Goal: Check status: Check status

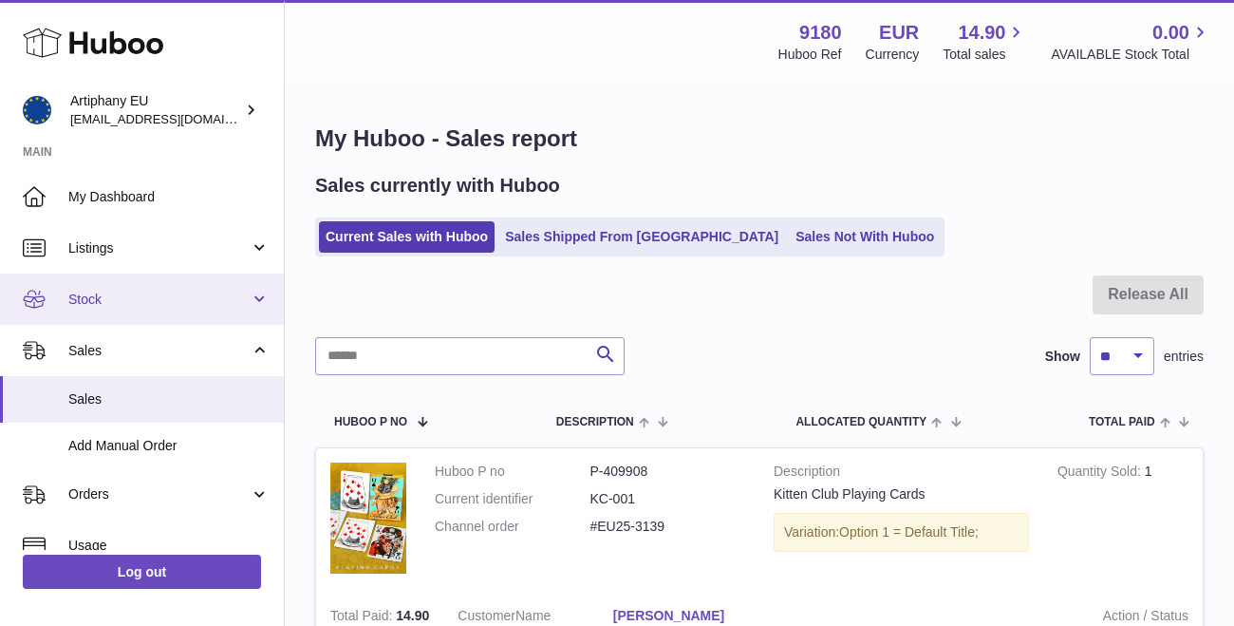
click at [254, 303] on link "Stock" at bounding box center [142, 298] width 284 height 51
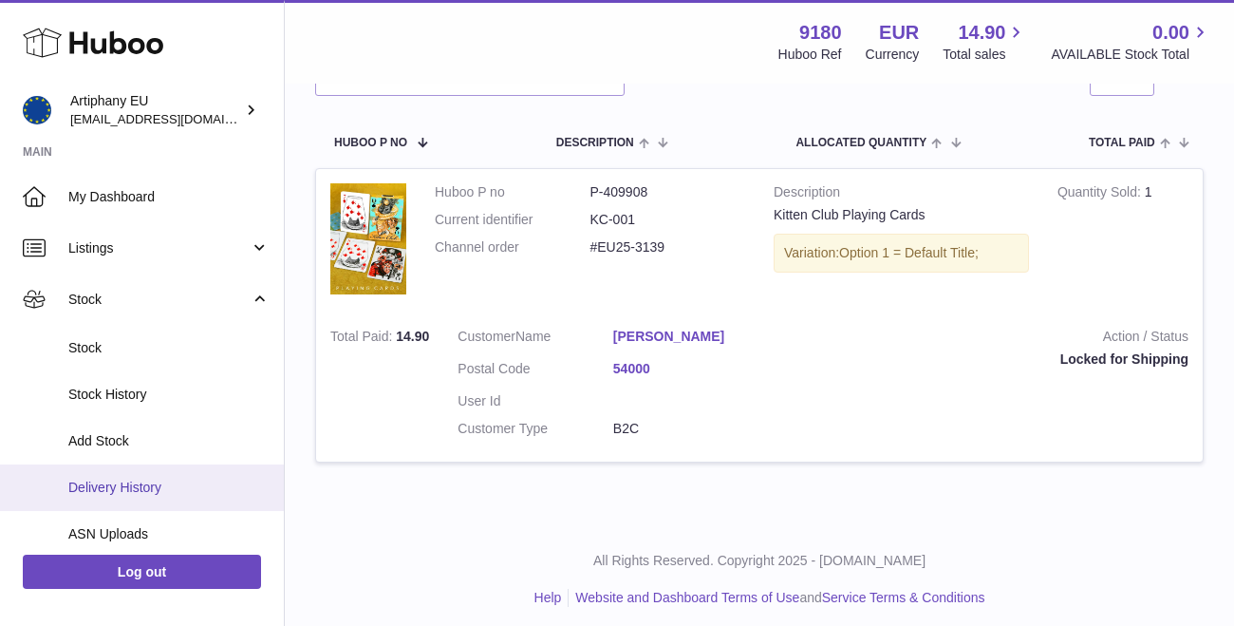
click at [183, 478] on span "Delivery History" at bounding box center [168, 487] width 201 height 18
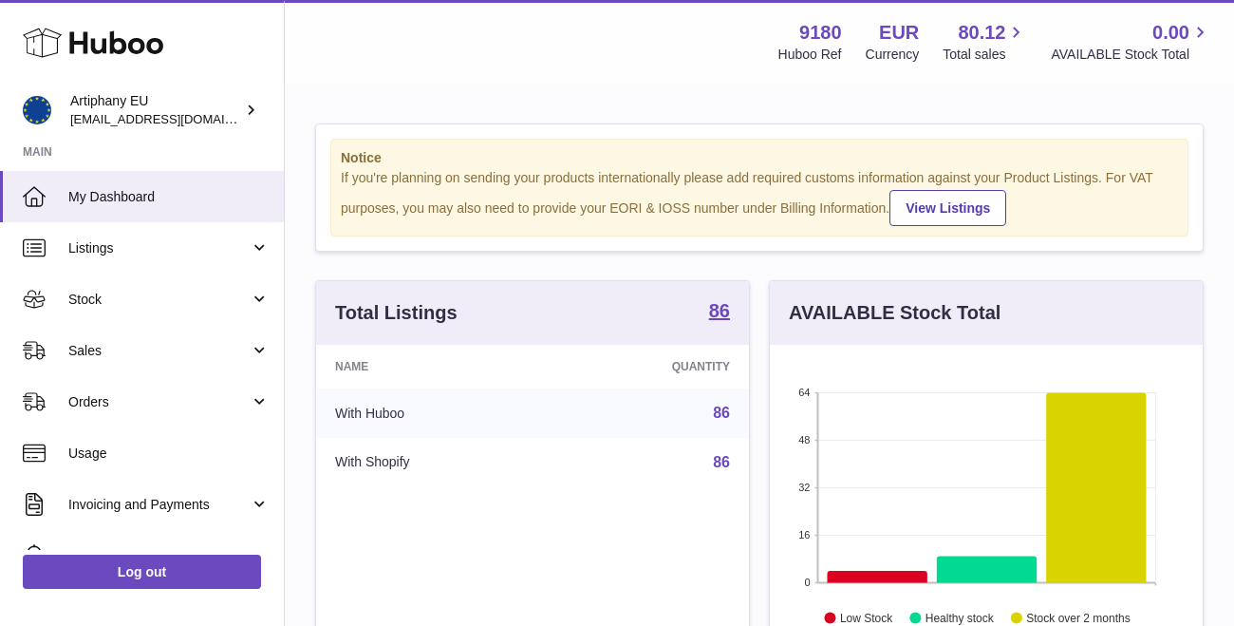
scroll to position [296, 433]
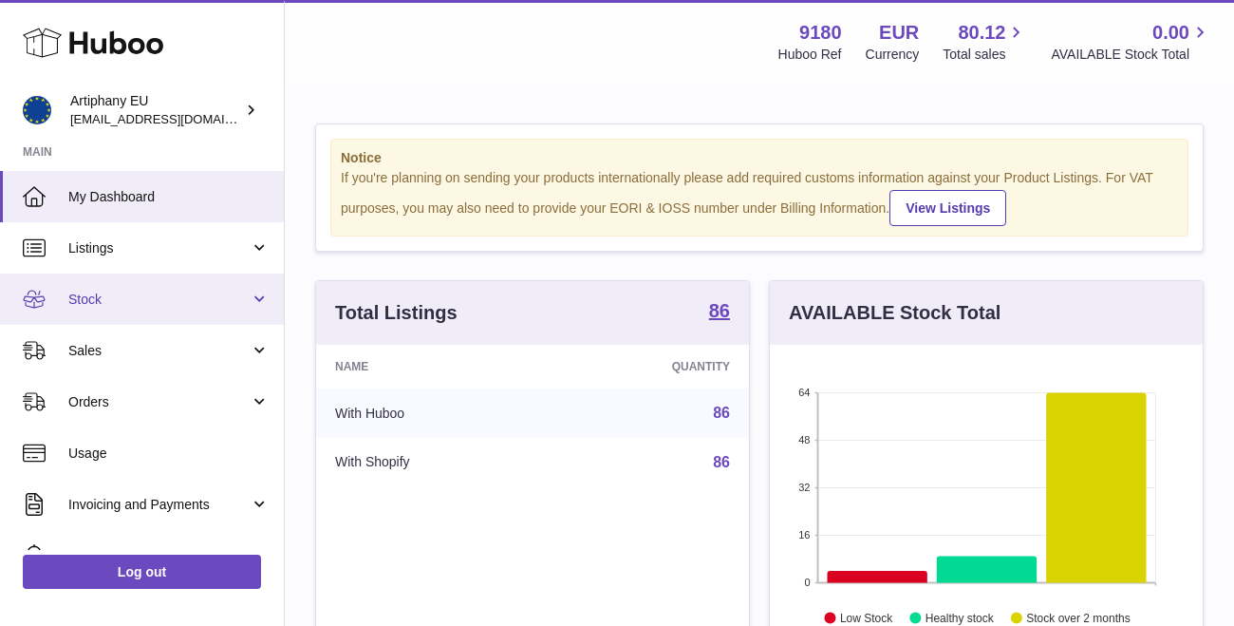
click at [142, 304] on span "Stock" at bounding box center [158, 299] width 181 height 18
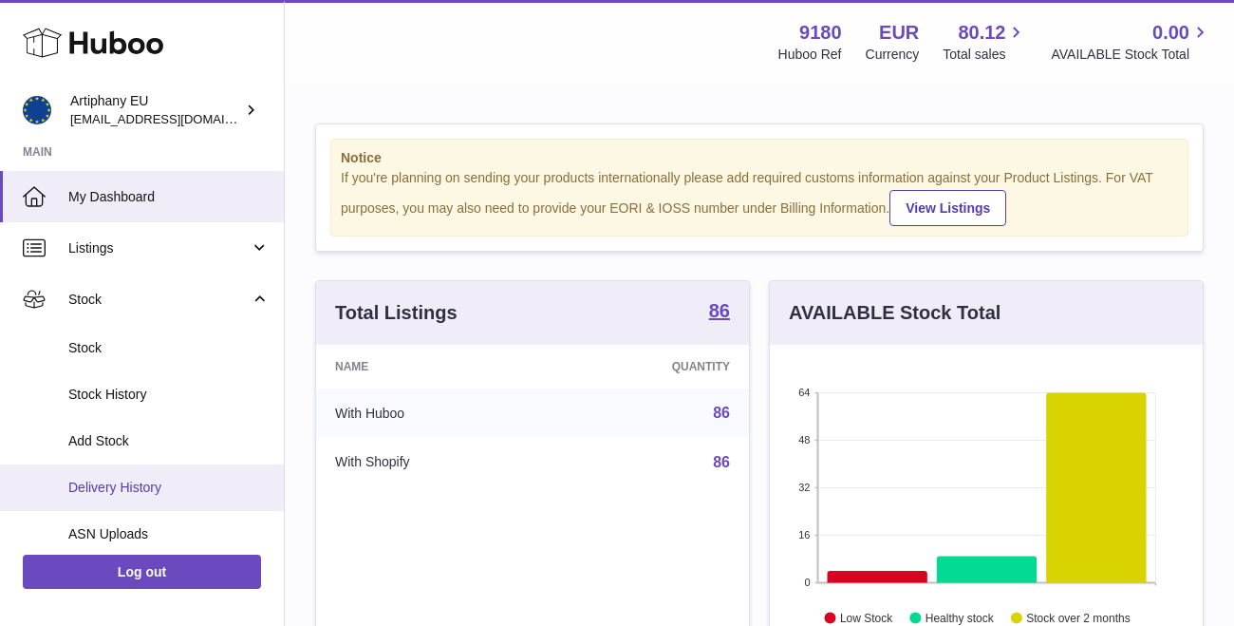
click at [189, 478] on span "Delivery History" at bounding box center [168, 487] width 201 height 18
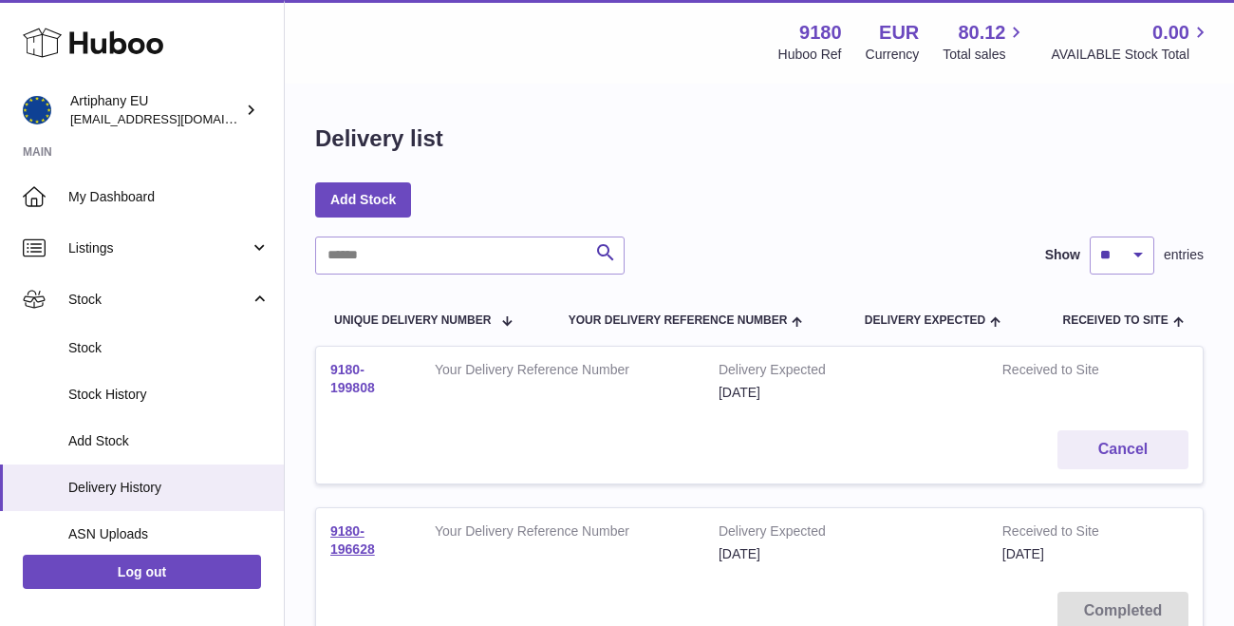
click at [350, 373] on link "9180-199808" at bounding box center [352, 378] width 45 height 33
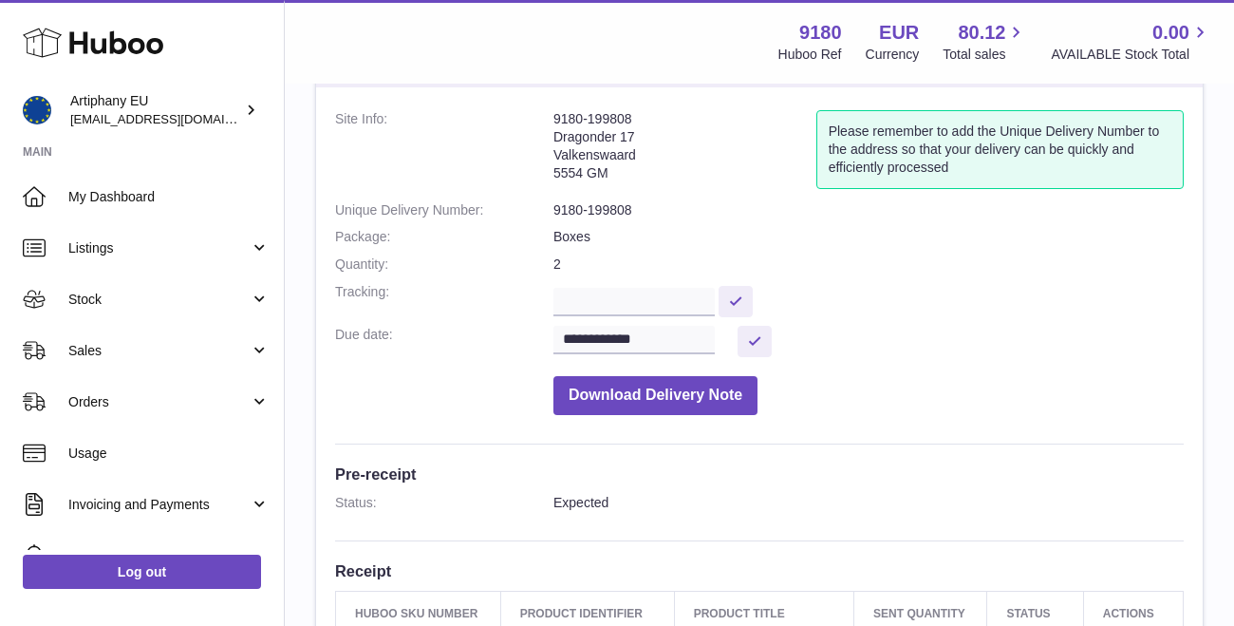
scroll to position [93, 0]
